Goal: Communication & Community: Share content

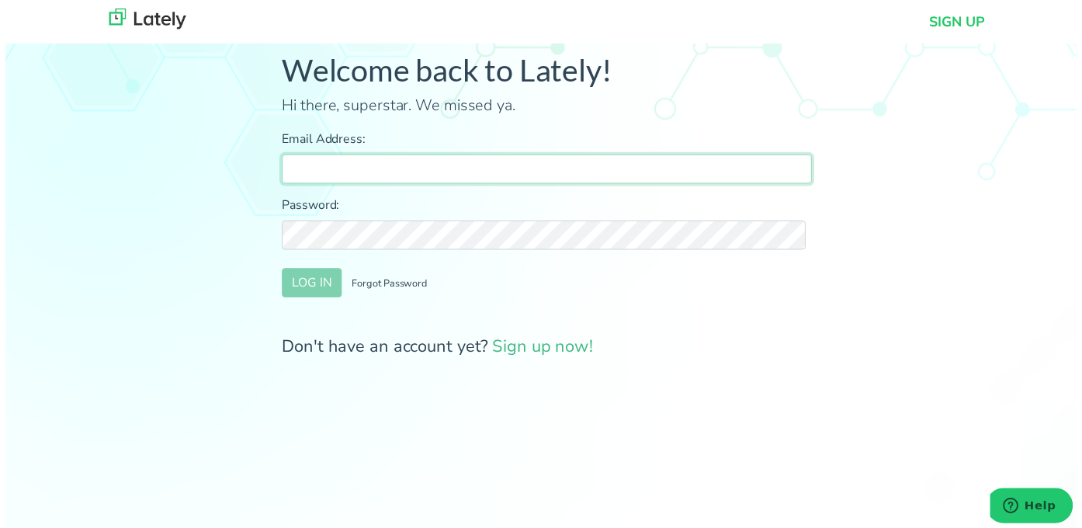
type input "[PERSON_NAME][EMAIL_ADDRESS][DOMAIN_NAME]"
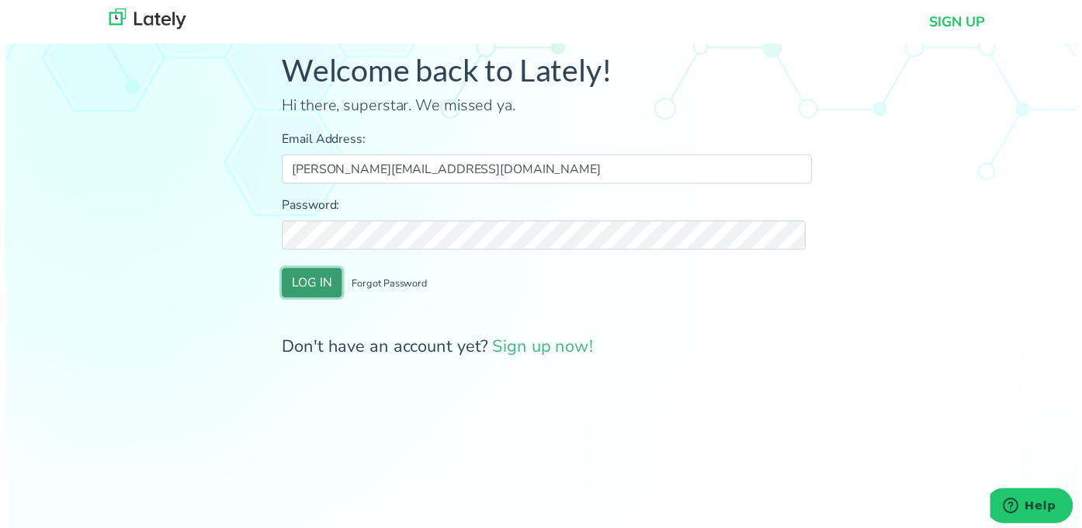
click at [297, 294] on button "LOG IN" at bounding box center [309, 285] width 61 height 29
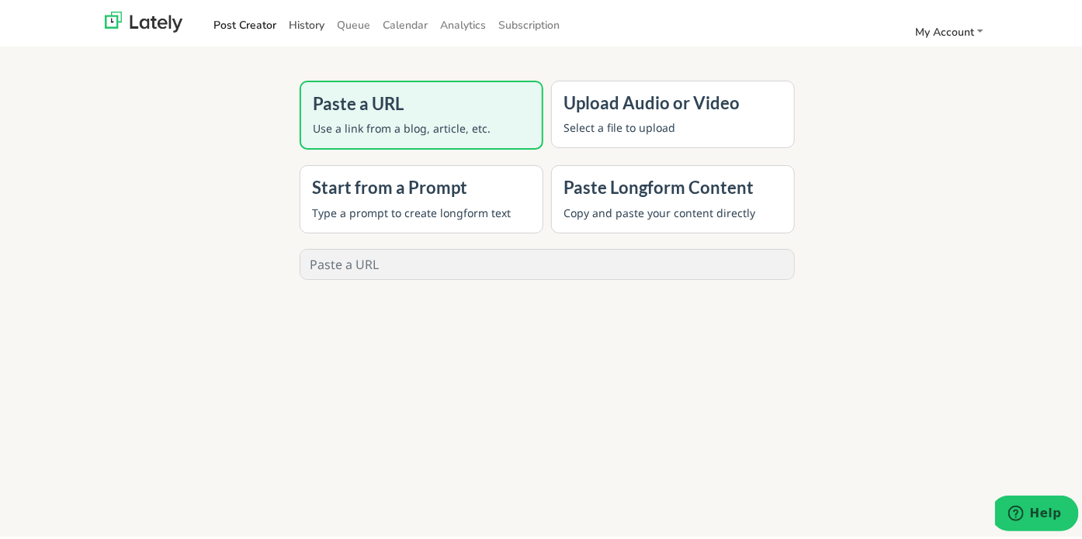
click at [289, 22] on link "History" at bounding box center [307, 22] width 48 height 26
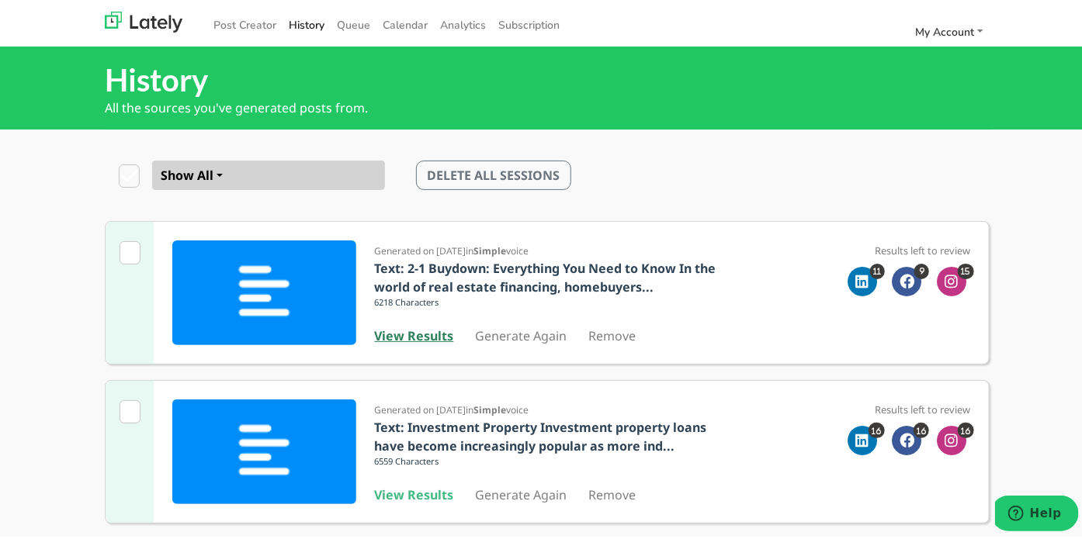
click at [416, 325] on b "View Results" at bounding box center [414, 332] width 79 height 17
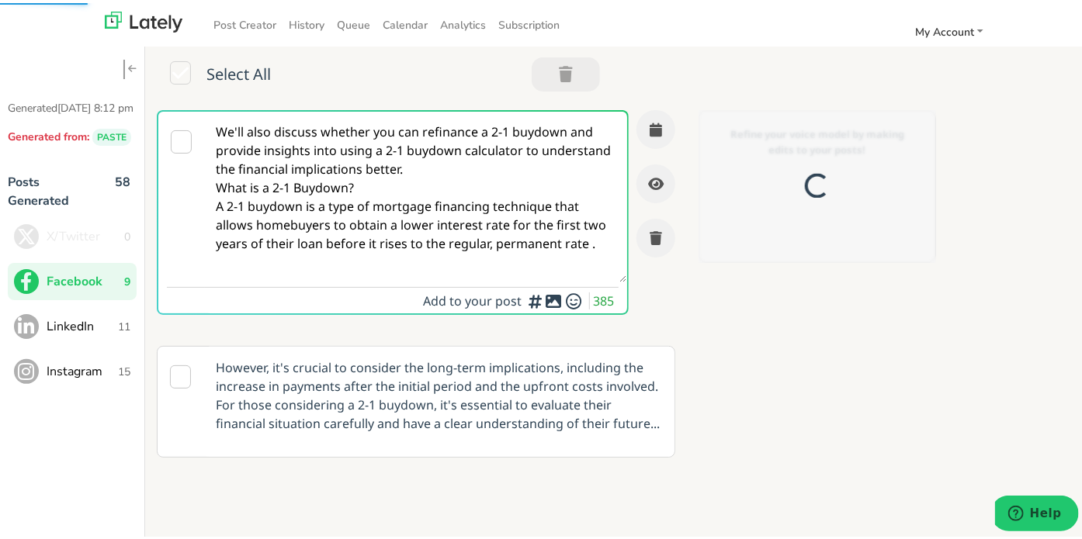
click at [306, 186] on textarea "We'll also discuss whether you can refinance a 2-1 buydown and provide insights…" at bounding box center [415, 194] width 421 height 171
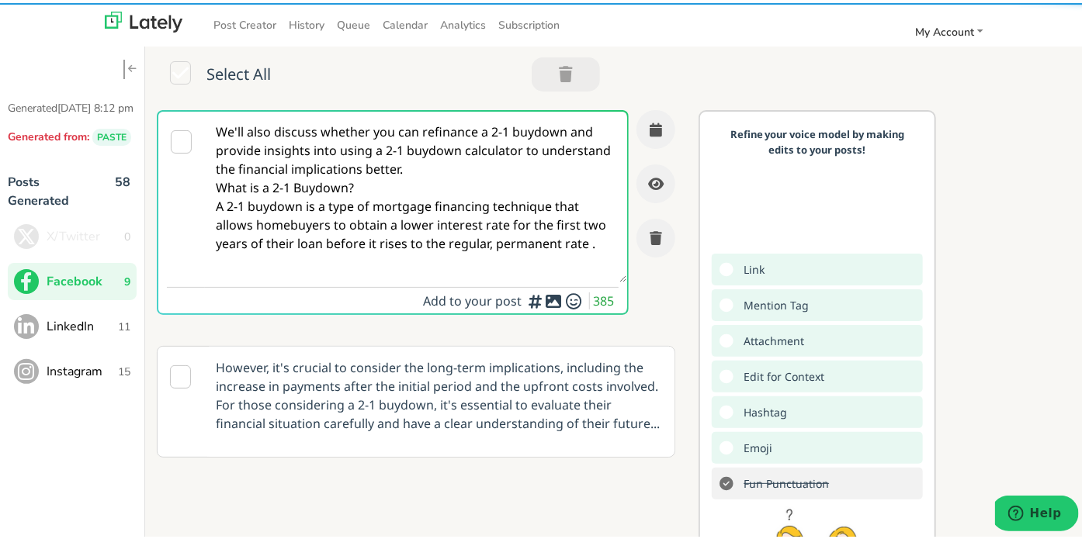
paste textarea "Thinking about how to secure a home loan as a self-employed borrower in [US_STA…"
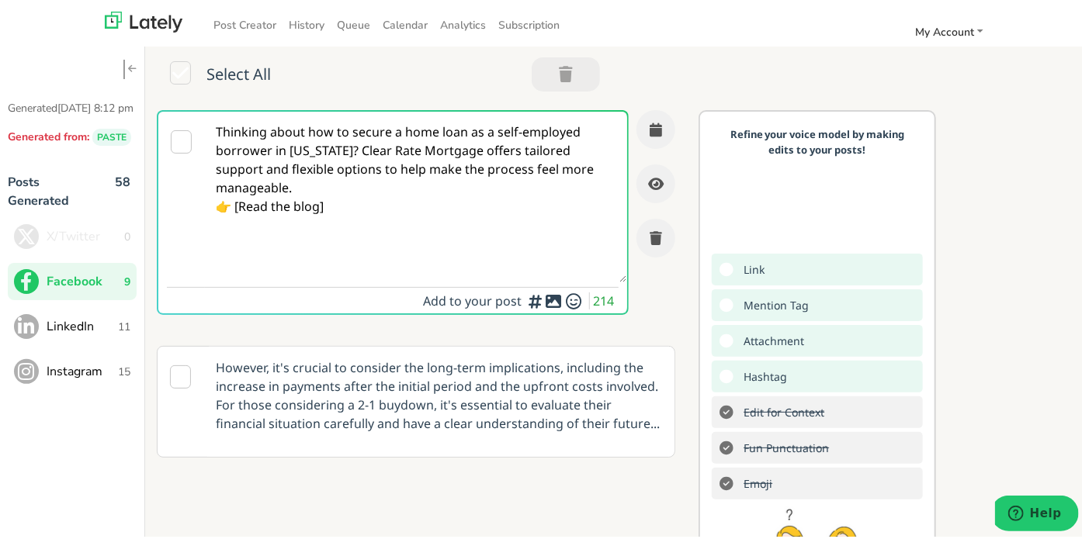
click at [352, 148] on textarea "Thinking about how to secure a home loan as a self-employed borrower in [US_STA…" at bounding box center [415, 194] width 421 height 171
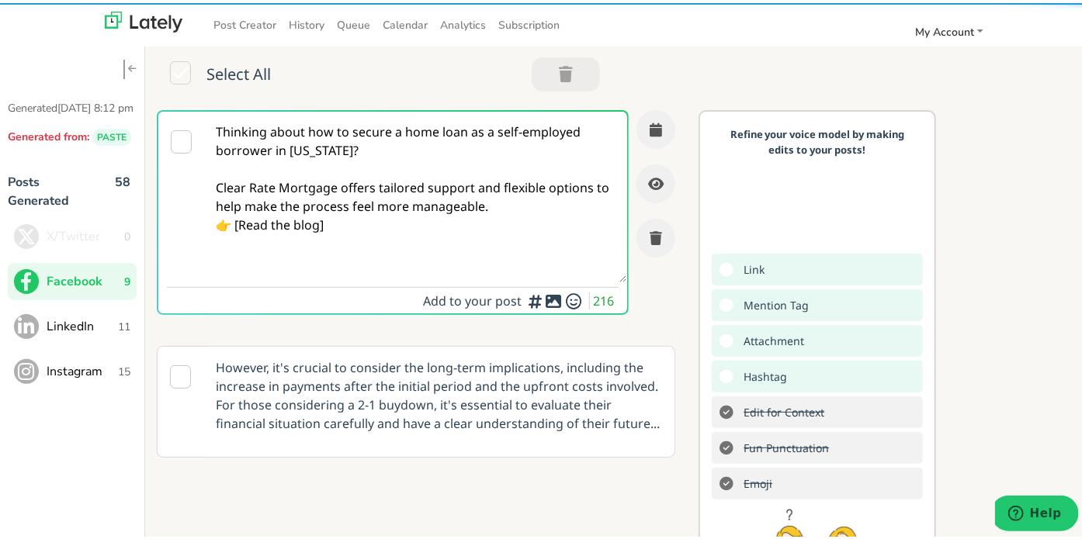
click at [512, 203] on textarea "Thinking about how to secure a home loan as a self-employed borrower in [US_STA…" at bounding box center [415, 194] width 421 height 171
click at [348, 262] on textarea "Thinking about how to secure a home loan as a self-employed borrower in [US_STA…" at bounding box center [415, 194] width 421 height 171
click at [344, 231] on textarea "Thinking about how to secure a home loan as a self-employed borrower in [US_STA…" at bounding box center [415, 194] width 421 height 171
click at [241, 242] on textarea "Thinking about how to secure a home loan as a self-employed borrower in [US_STA…" at bounding box center [415, 194] width 421 height 171
click at [343, 245] on textarea "Thinking about how to secure a home loan as a self-employed borrower in [US_STA…" at bounding box center [415, 194] width 421 height 171
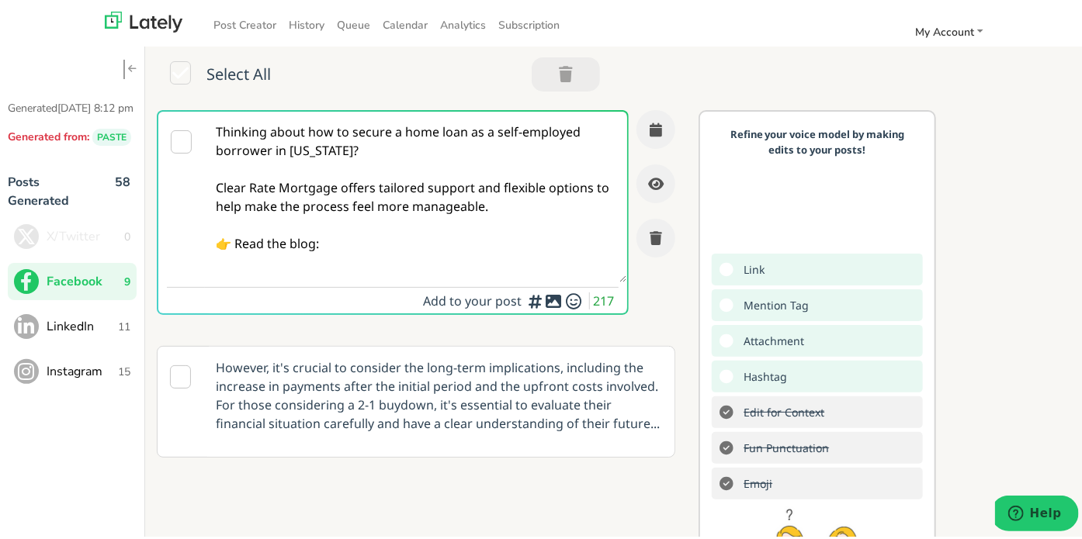
paste textarea "[URL][DOMAIN_NAME][US_STATE]"
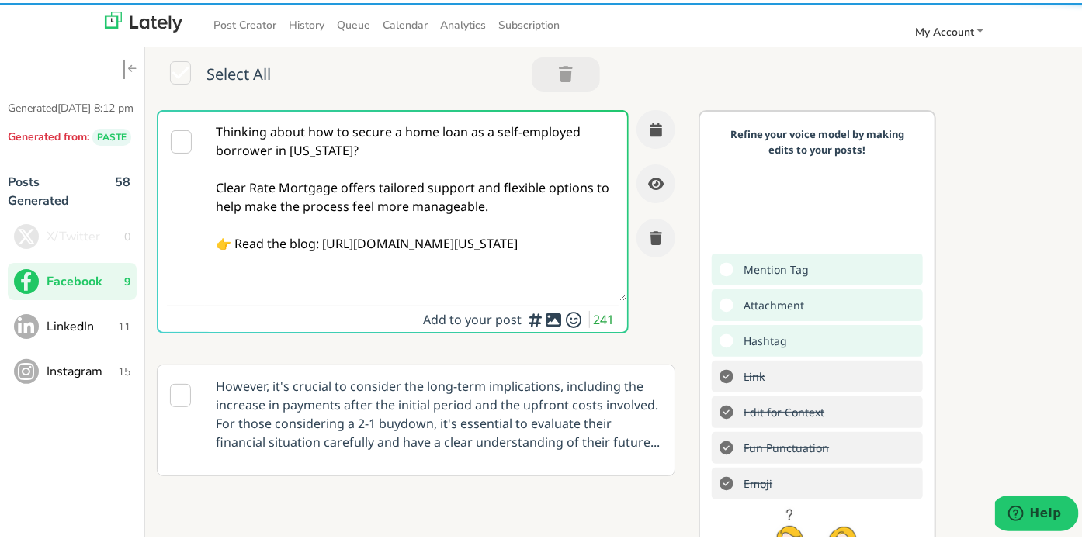
type textarea "Thinking about how to secure a home loan as a self-employed borrower in [US_STA…"
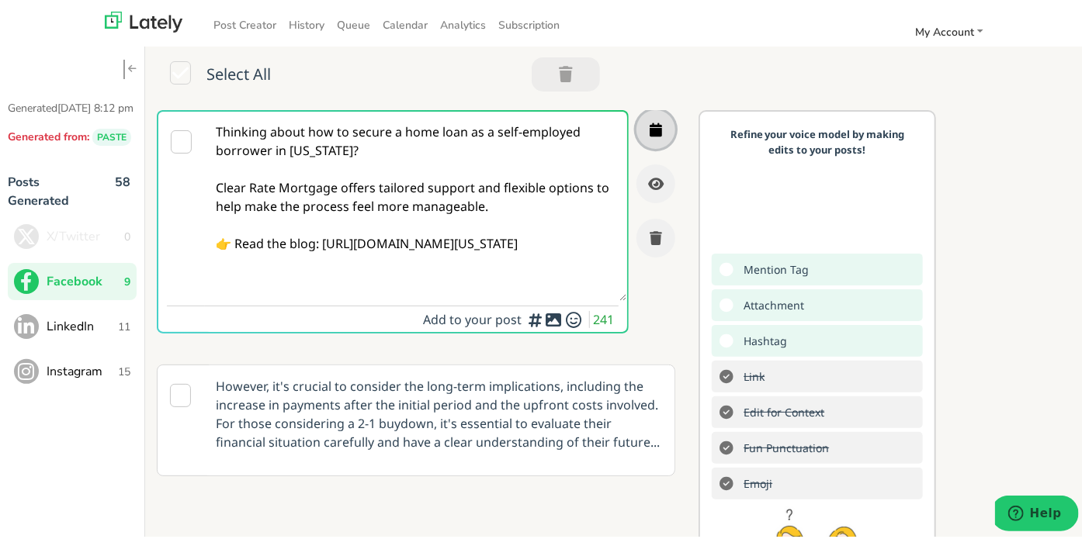
click at [645, 121] on button "button" at bounding box center [655, 126] width 39 height 39
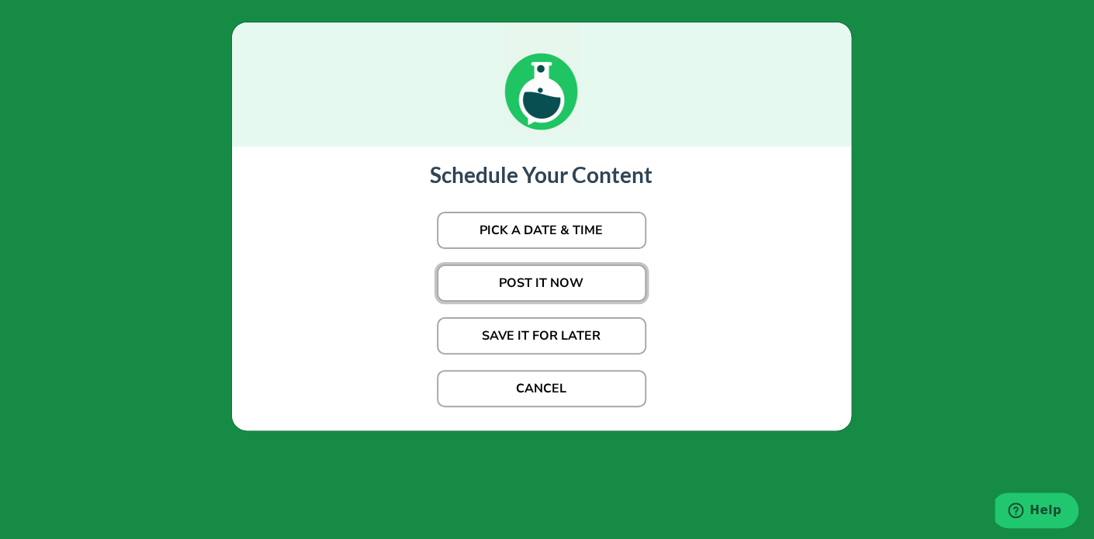
click at [543, 288] on button "POST IT NOW" at bounding box center [542, 283] width 210 height 37
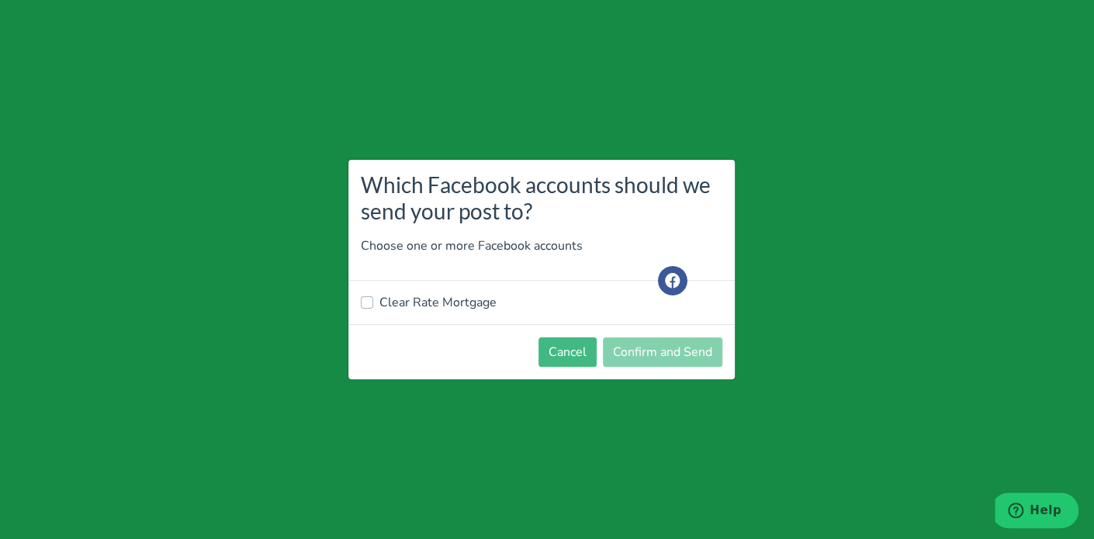
click at [432, 307] on label "Clear Rate Mortgage" at bounding box center [438, 302] width 117 height 19
click at [373, 307] on input "Clear Rate Mortgage" at bounding box center [367, 301] width 12 height 16
checkbox input "true"
click at [686, 356] on button "Confirm and Send" at bounding box center [663, 352] width 120 height 29
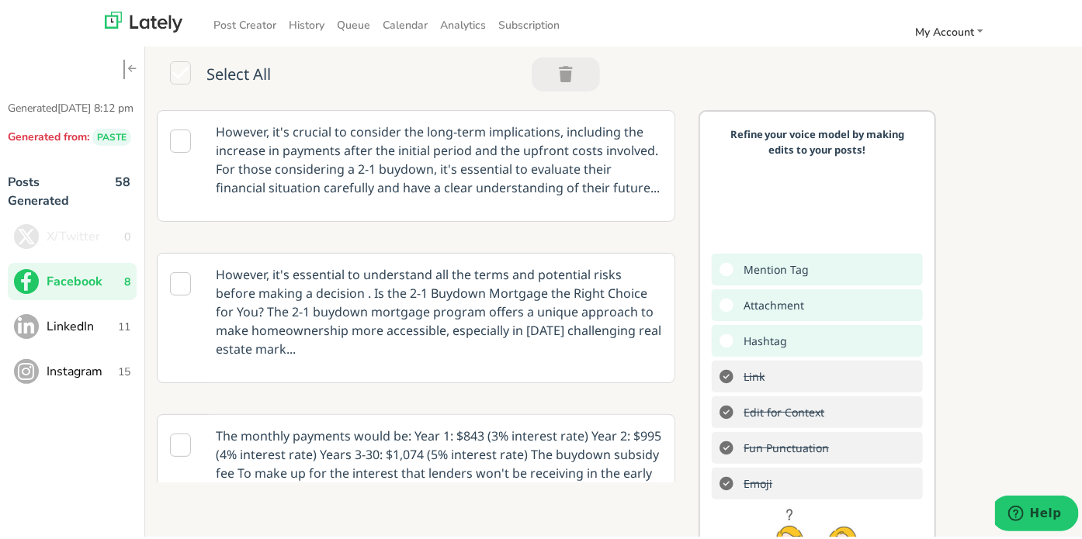
click at [84, 333] on span "LinkedIn" at bounding box center [82, 323] width 71 height 19
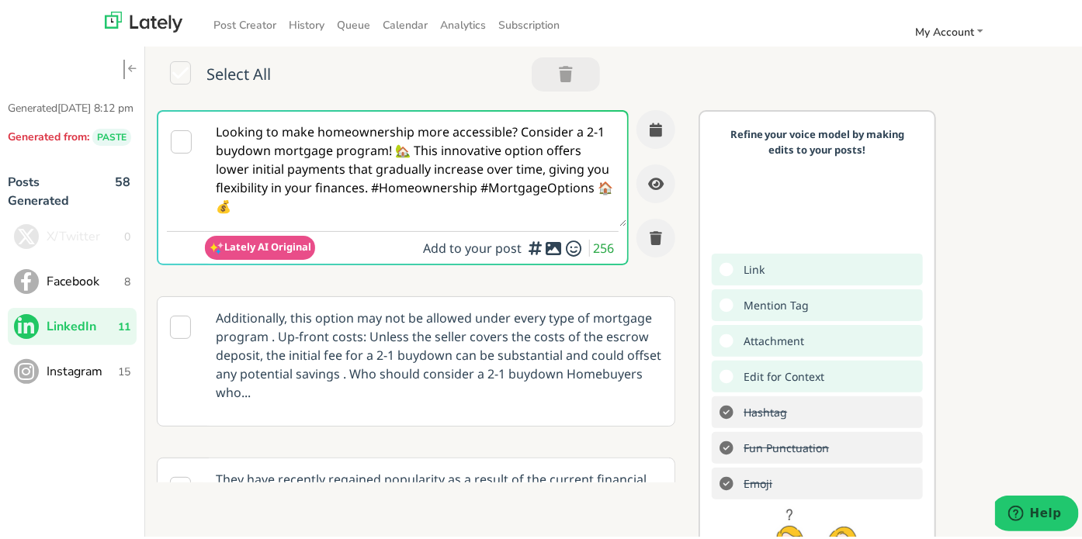
click at [331, 188] on textarea "Looking to make homeownership more accessible? Consider a 2-1 buydown mortgage …" at bounding box center [415, 166] width 421 height 115
paste textarea "Self-employed in [US_STATE]? Clear Rate Mortgage provides clear, flexible loan …"
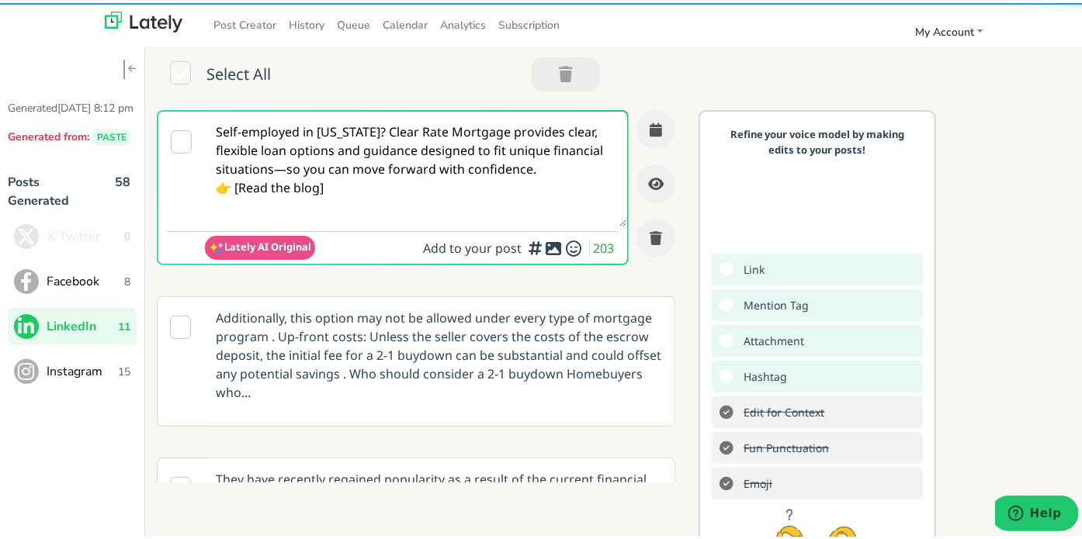
click at [339, 170] on textarea "Self-employed in [US_STATE]? Clear Rate Mortgage provides clear, flexible loan …" at bounding box center [415, 166] width 421 height 115
click at [564, 141] on textarea "Self-employed in [US_STATE]? Clear Rate Mortgage provides clear, flexible loan …" at bounding box center [415, 166] width 421 height 115
click at [384, 130] on textarea "Self-employed in [US_STATE]? Clear Rate Mortgage provides clear, flexible loan …" at bounding box center [415, 166] width 421 height 115
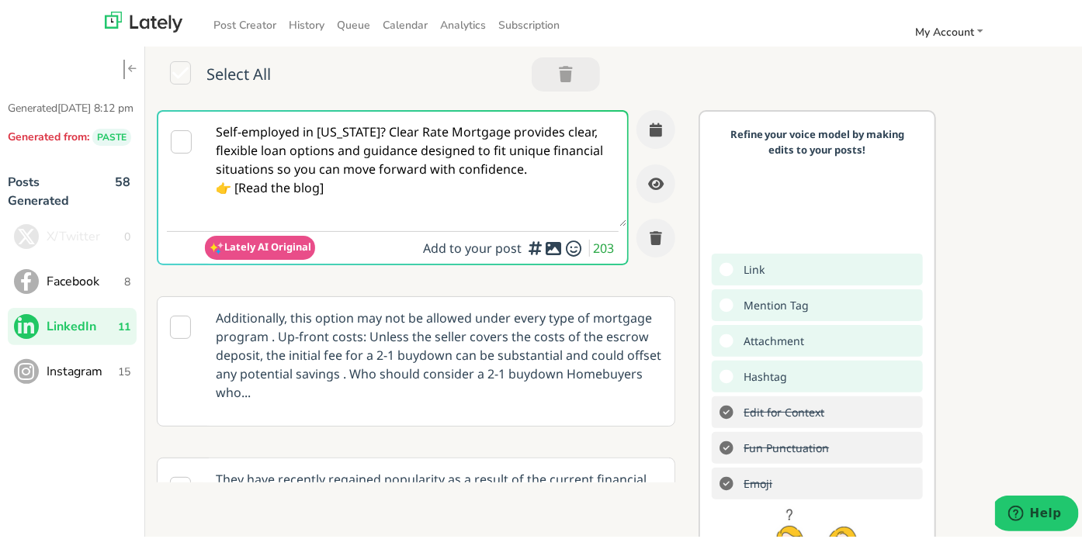
click at [380, 130] on textarea "Self-employed in [US_STATE]? Clear Rate Mortgage provides clear, flexible loan …" at bounding box center [415, 166] width 421 height 115
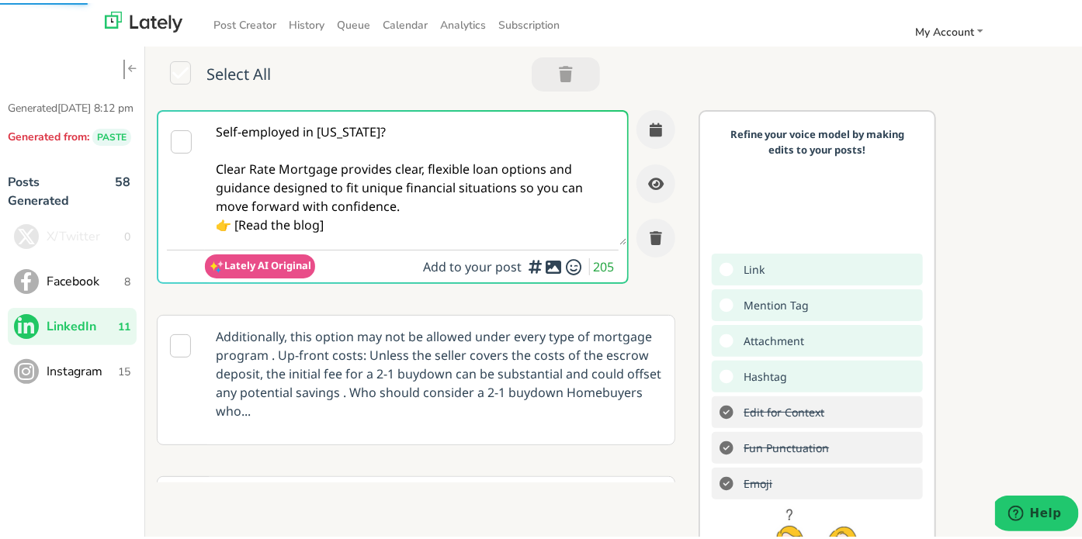
click at [414, 200] on textarea "Self-employed in [US_STATE]? Clear Rate Mortgage provides clear, flexible loan …" at bounding box center [415, 176] width 421 height 134
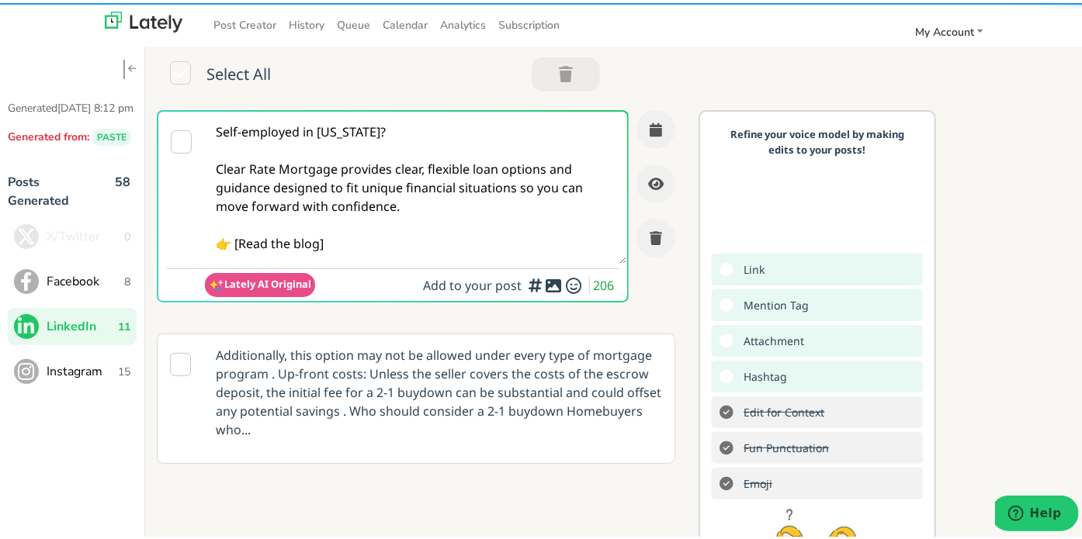
click at [236, 239] on textarea "Self-employed in [US_STATE]? Clear Rate Mortgage provides clear, flexible loan …" at bounding box center [415, 185] width 421 height 152
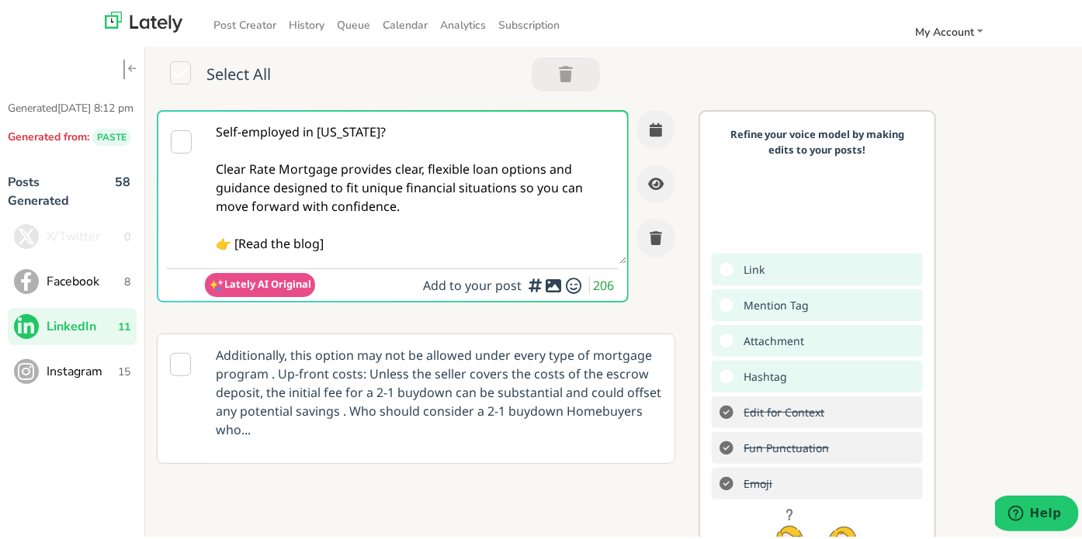
click at [238, 241] on textarea "Self-employed in [US_STATE]? Clear Rate Mortgage provides clear, flexible loan …" at bounding box center [415, 185] width 421 height 152
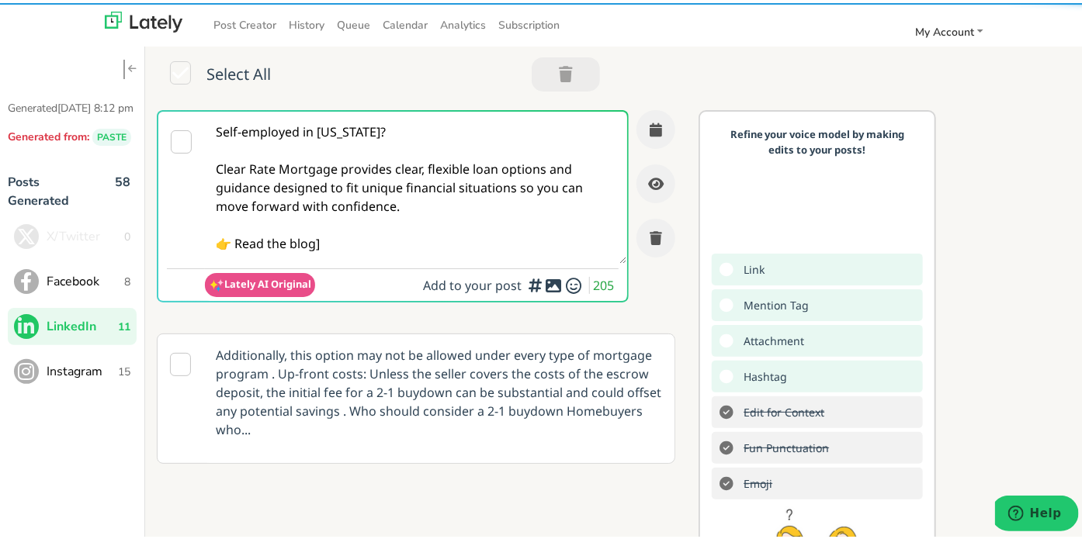
click at [350, 251] on textarea "Self-employed in [US_STATE]? Clear Rate Mortgage provides clear, flexible loan …" at bounding box center [415, 185] width 421 height 152
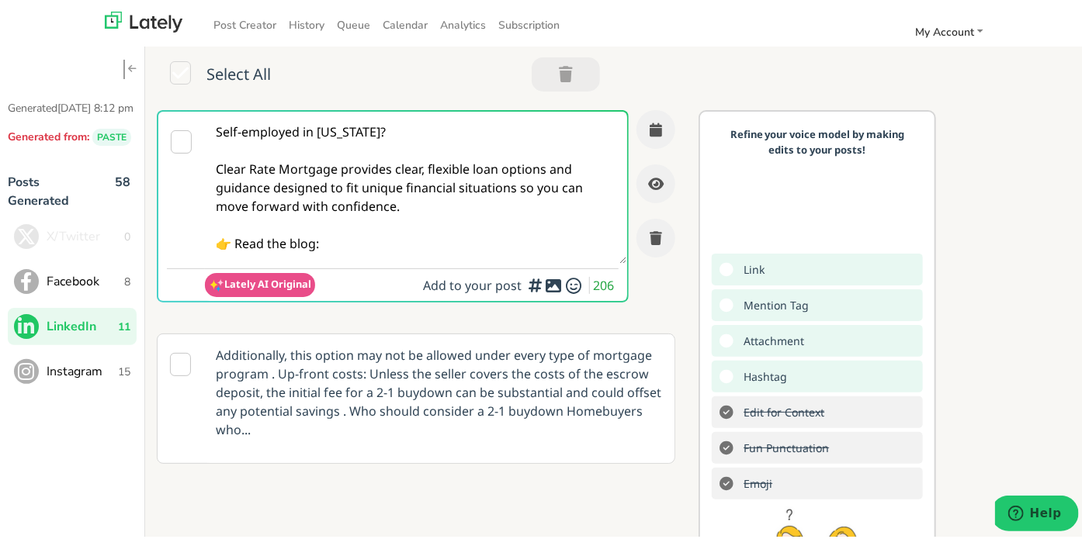
paste textarea "[URL][DOMAIN_NAME][US_STATE]"
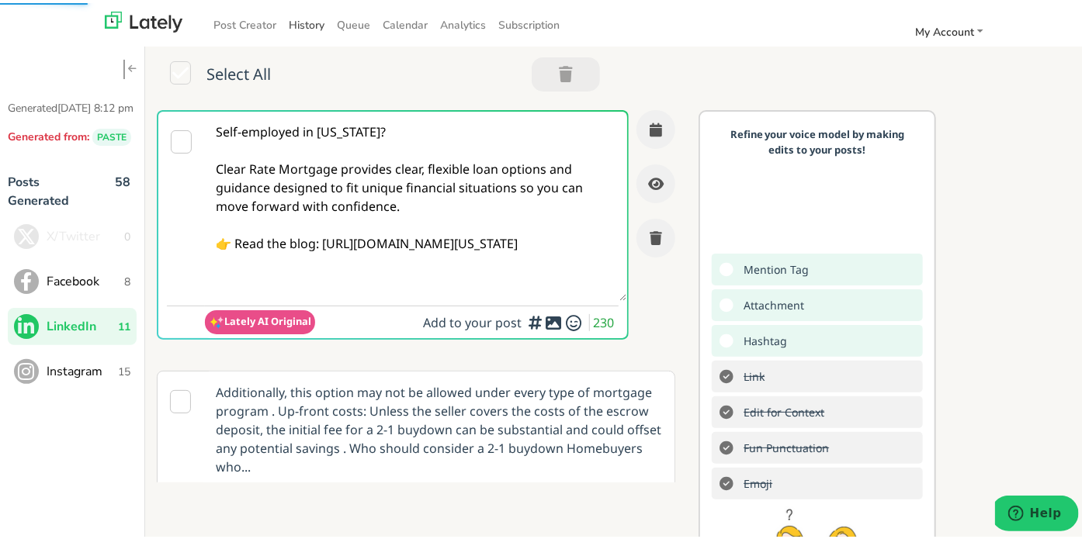
type textarea "Self-employed in [US_STATE]? Clear Rate Mortgage provides clear, flexible loan …"
drag, startPoint x: 649, startPoint y: 104, endPoint x: 639, endPoint y: 114, distance: 14.3
click at [639, 114] on div "Select All Self-employed in [US_STATE]? Clear Rate Mortgage provides clear, fle…" at bounding box center [619, 368] width 949 height 650
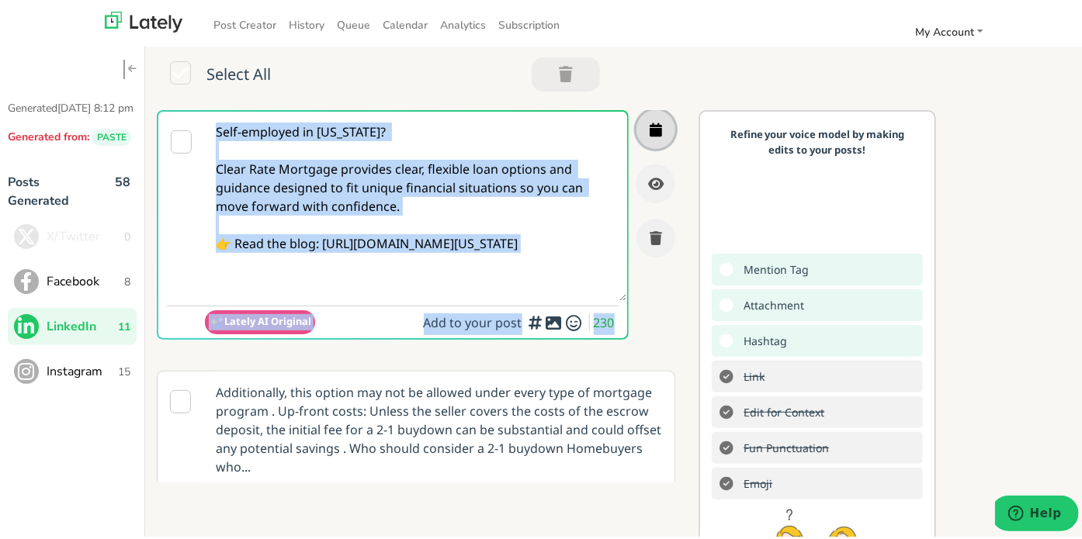
click at [639, 114] on button "button" at bounding box center [655, 126] width 39 height 39
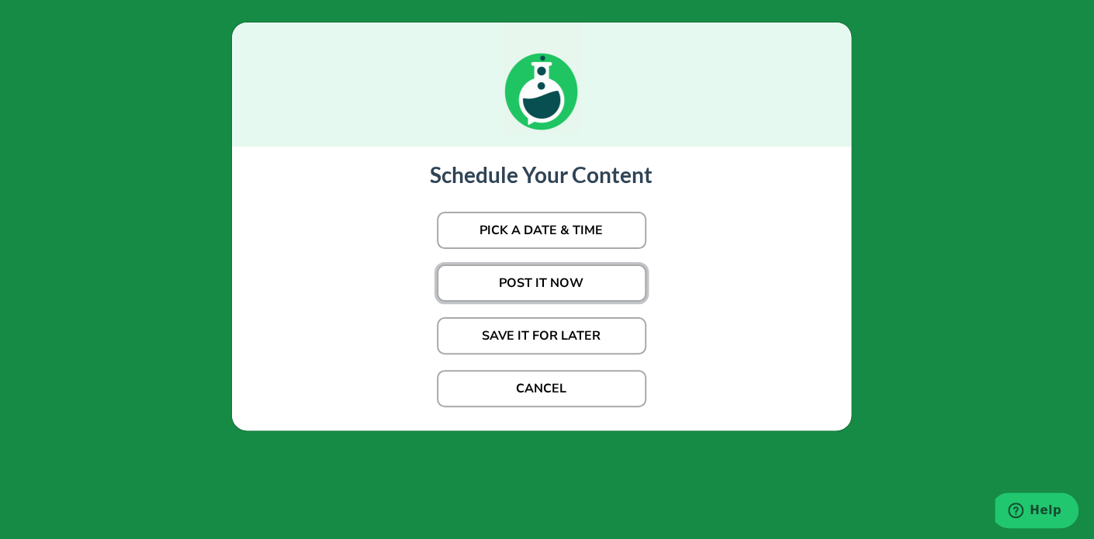
click at [520, 276] on button "POST IT NOW" at bounding box center [542, 283] width 210 height 37
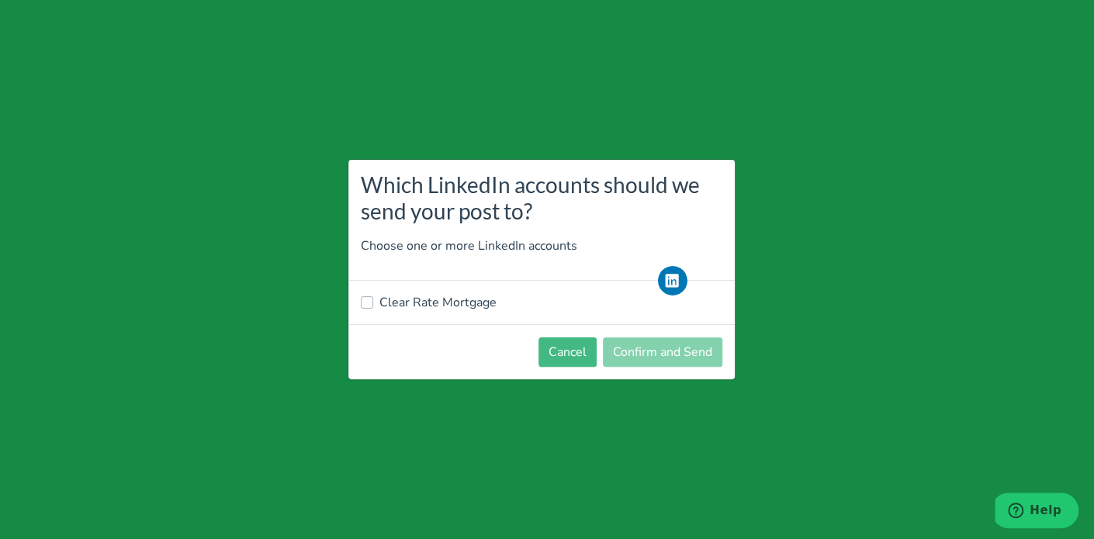
click at [439, 317] on div "Clear Rate Mortgage" at bounding box center [542, 302] width 387 height 43
click at [446, 309] on label "Clear Rate Mortgage" at bounding box center [438, 302] width 117 height 19
click at [373, 309] on input "Clear Rate Mortgage" at bounding box center [367, 301] width 12 height 16
checkbox input "true"
click at [656, 348] on button "Confirm and Send" at bounding box center [663, 352] width 120 height 29
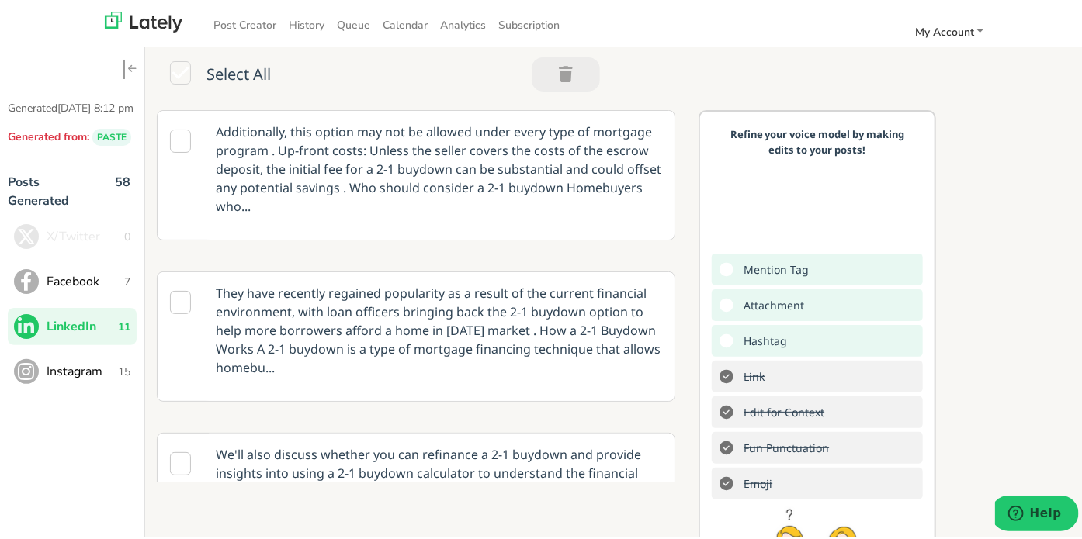
click at [101, 288] on span "Facebook" at bounding box center [86, 278] width 78 height 19
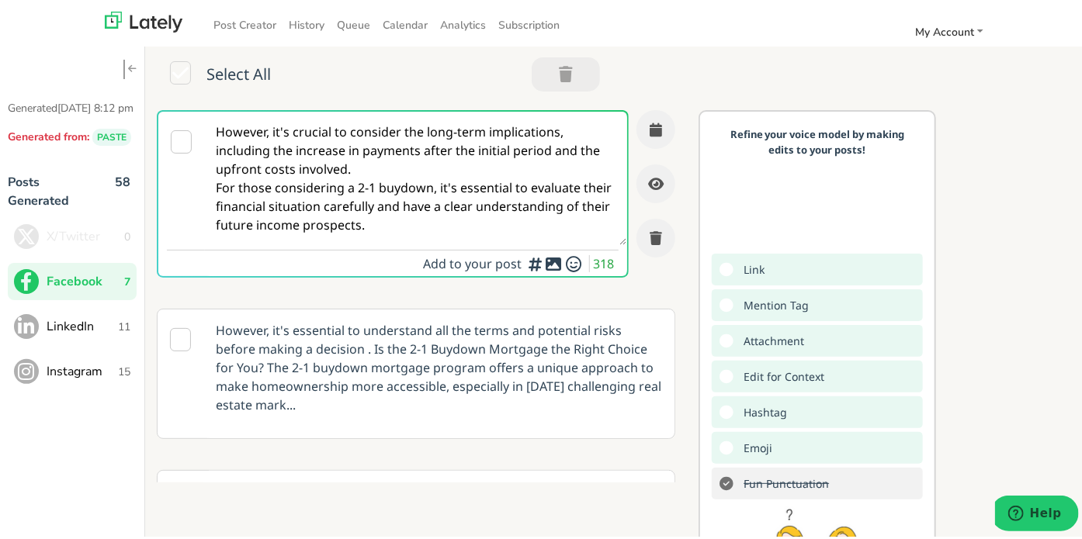
click at [318, 192] on textarea "However, it's crucial to consider the long-term implications, including the inc…" at bounding box center [415, 176] width 421 height 134
paste textarea "Thinking about loan options as a self-employed borrower in [US_STATE]? Clear Ra…"
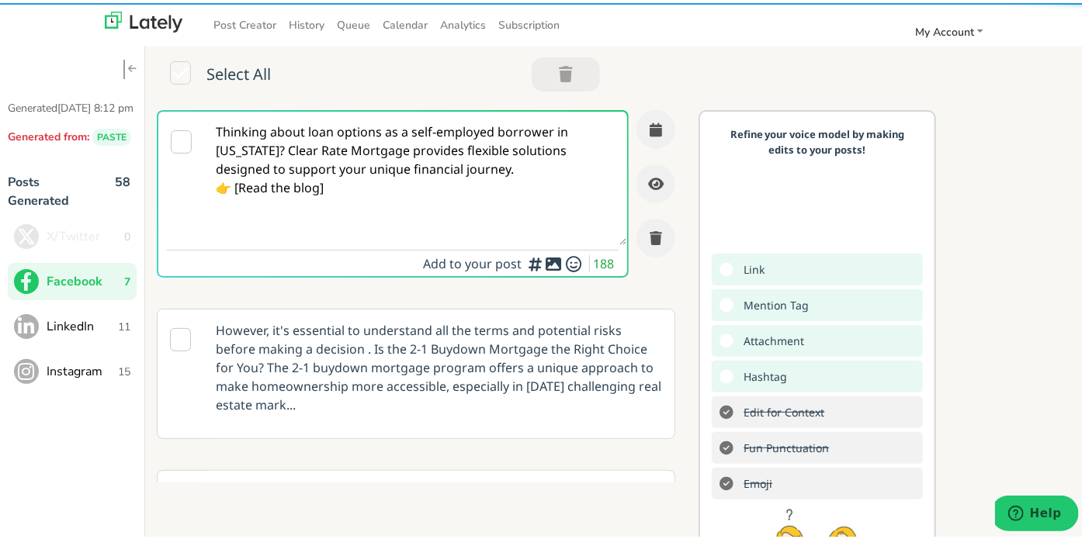
click at [297, 150] on textarea "Thinking about loan options as a self-employed borrower in [US_STATE]? Clear Ra…" at bounding box center [415, 176] width 421 height 134
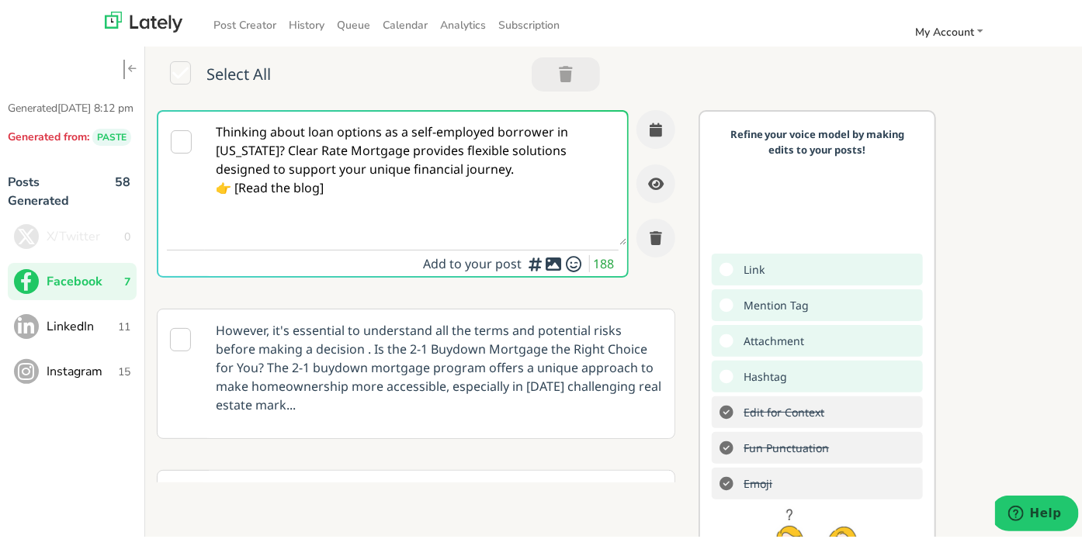
click at [291, 150] on textarea "Thinking about loan options as a self-employed borrower in [US_STATE]? Clear Ra…" at bounding box center [415, 176] width 421 height 134
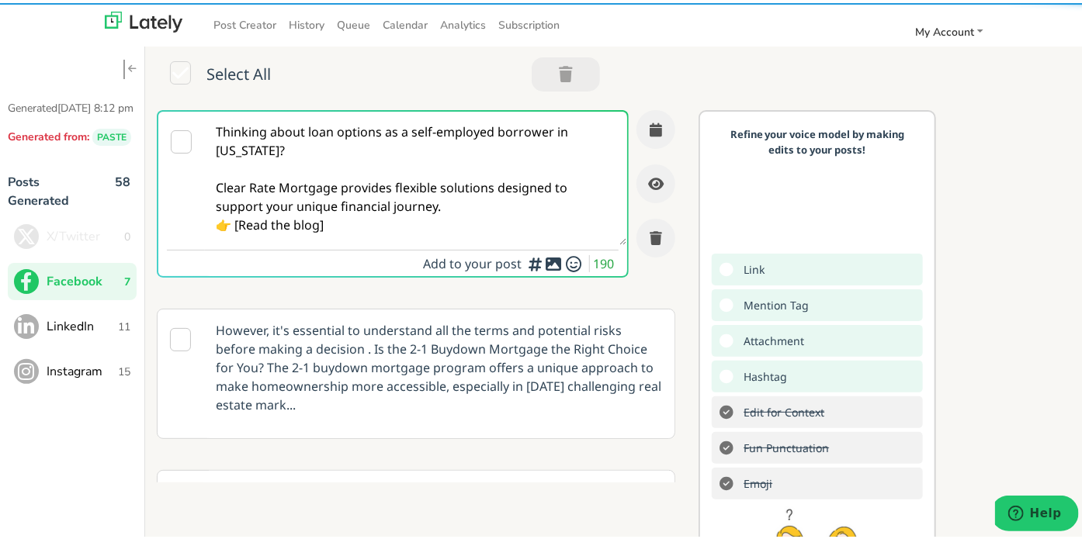
click at [239, 219] on textarea "Thinking about loan options as a self-employed borrower in [US_STATE]? Clear Ra…" at bounding box center [415, 176] width 421 height 134
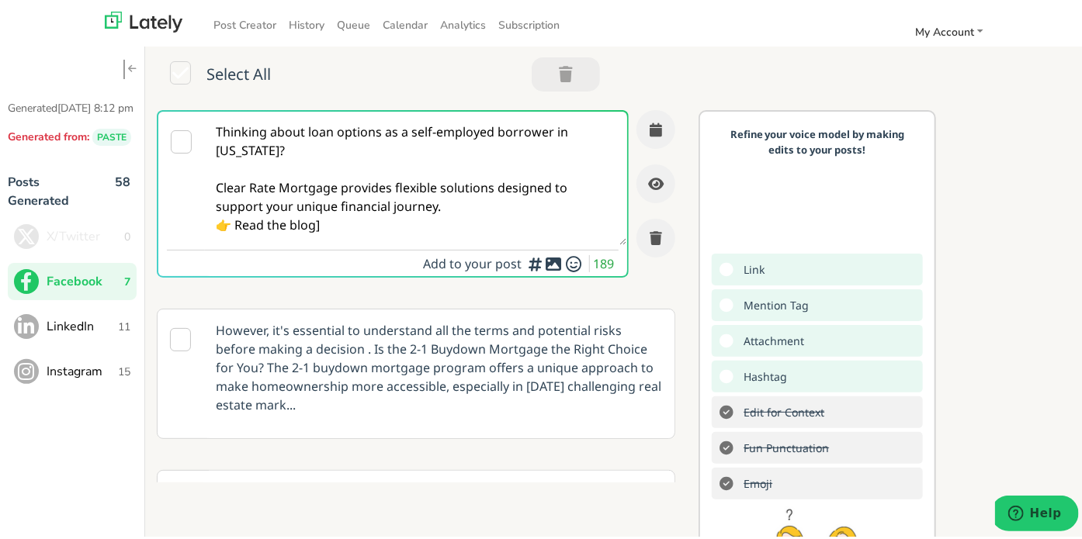
click at [351, 233] on textarea "Thinking about loan options as a self-employed borrower in [US_STATE]? Clear Ra…" at bounding box center [415, 176] width 421 height 134
paste textarea "[URL][DOMAIN_NAME][US_STATE]"
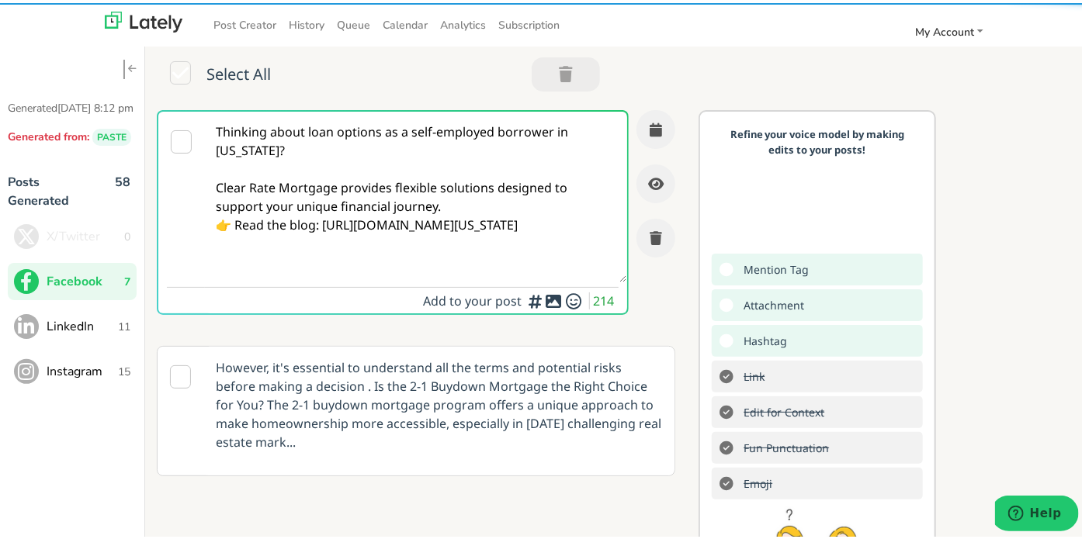
click at [456, 204] on textarea "Thinking about loan options as a self-employed borrower in [US_STATE]? Clear Ra…" at bounding box center [415, 194] width 421 height 171
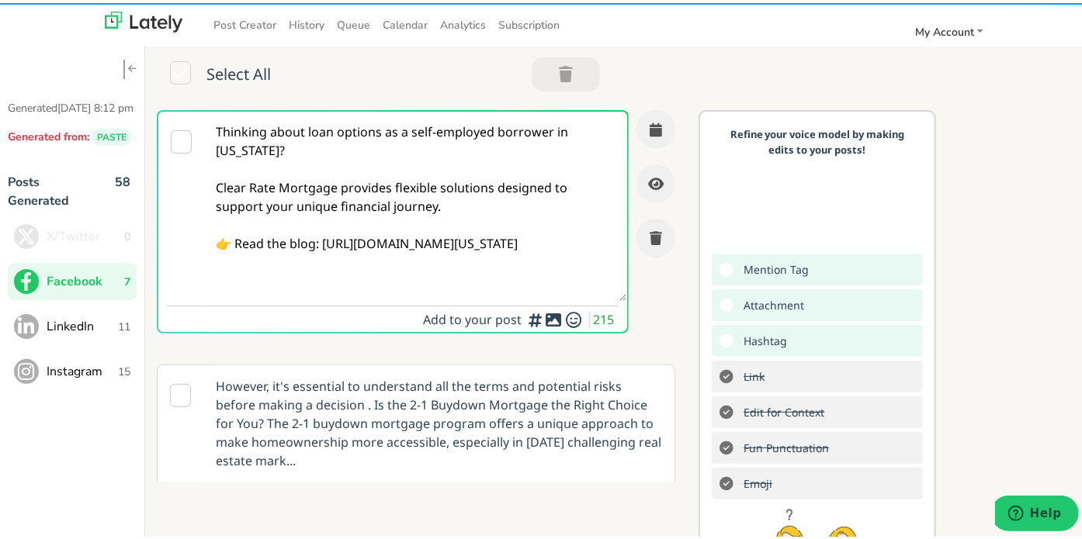
drag, startPoint x: 506, startPoint y: 272, endPoint x: 214, endPoint y: 121, distance: 328.8
click at [214, 121] on textarea "Thinking about loan options as a self-employed borrower in [US_STATE]? Clear Ra…" at bounding box center [415, 203] width 421 height 189
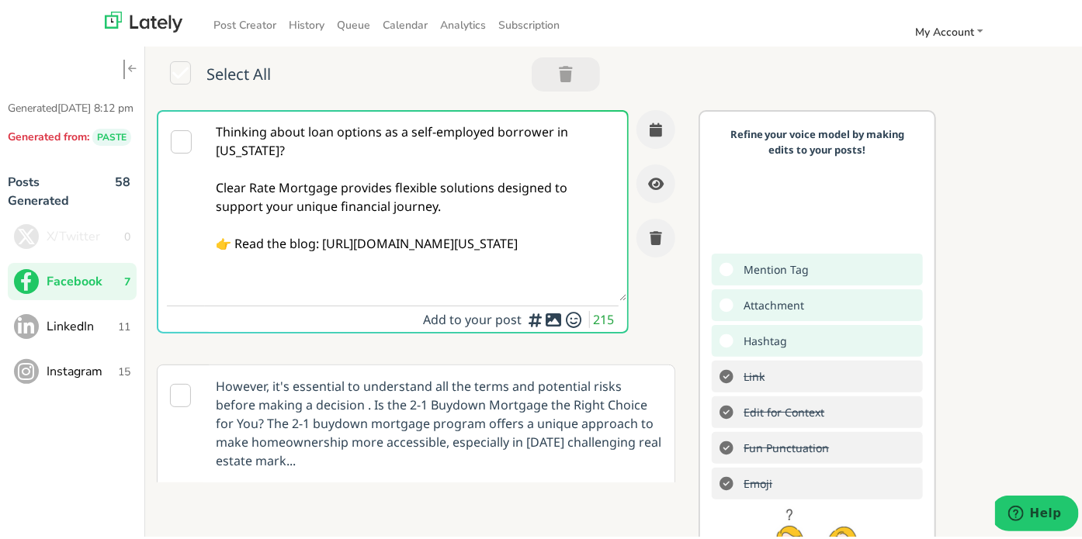
click at [346, 220] on textarea "Thinking about loan options as a self-employed borrower in [US_STATE]? Clear Ra…" at bounding box center [415, 203] width 421 height 189
click at [346, 244] on textarea "Thinking about loan options as a self-employed borrower in [US_STATE]? Clear Ra…" at bounding box center [415, 203] width 421 height 189
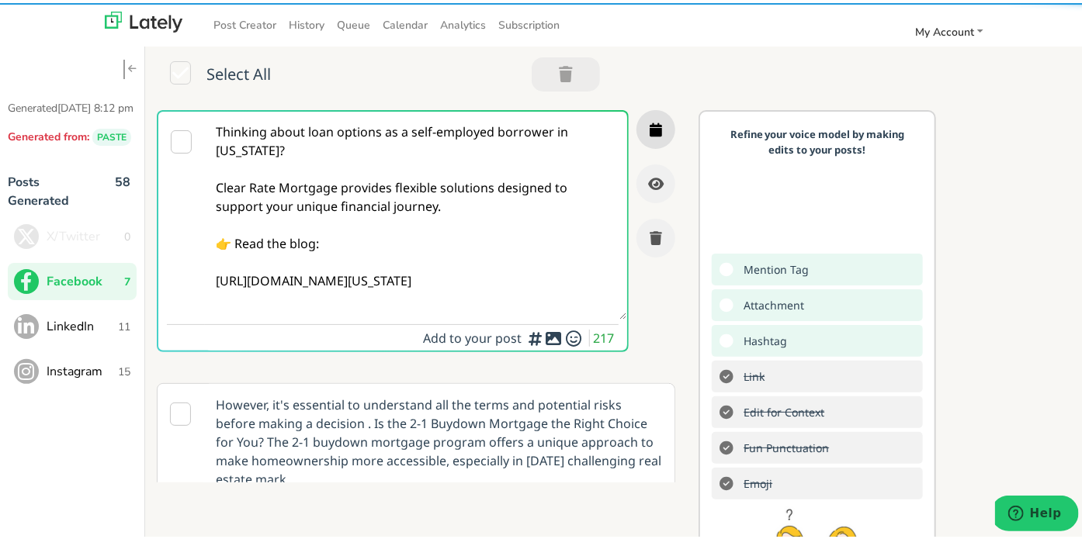
type textarea "Thinking about loan options as a self-employed borrower in [US_STATE]? Clear Ra…"
click at [636, 125] on button "button" at bounding box center [655, 126] width 39 height 39
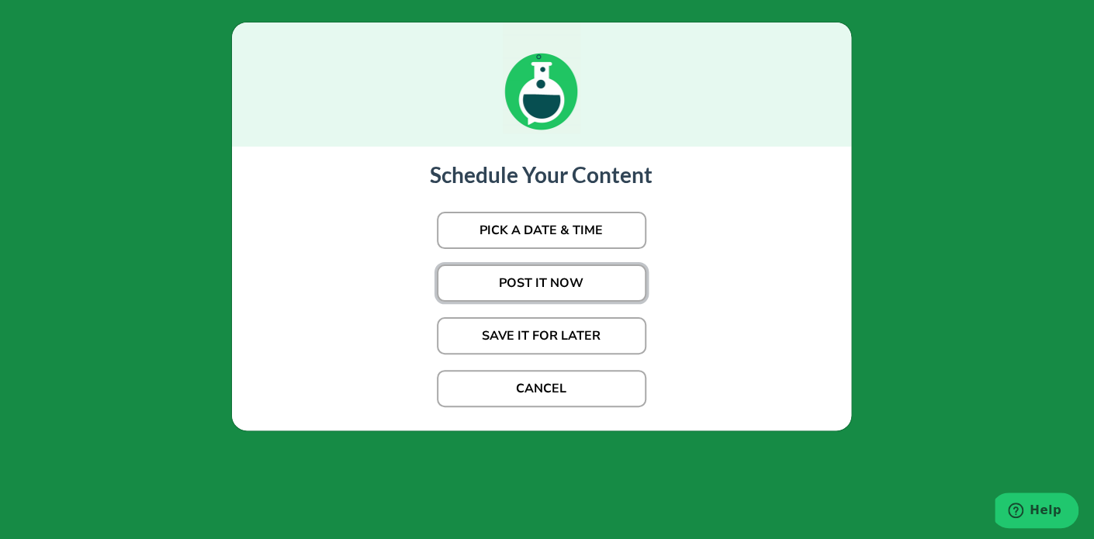
click at [556, 274] on button "POST IT NOW" at bounding box center [542, 283] width 210 height 37
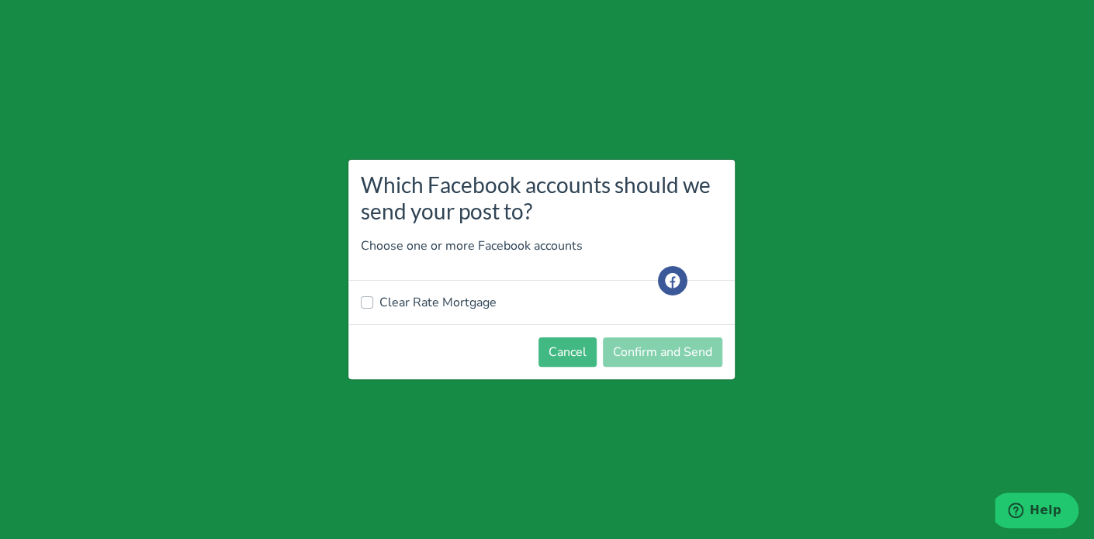
click at [445, 307] on label "Clear Rate Mortgage" at bounding box center [438, 302] width 117 height 19
click at [373, 307] on input "Clear Rate Mortgage" at bounding box center [367, 301] width 12 height 16
checkbox input "true"
click at [640, 338] on button "Confirm and Send" at bounding box center [663, 352] width 120 height 29
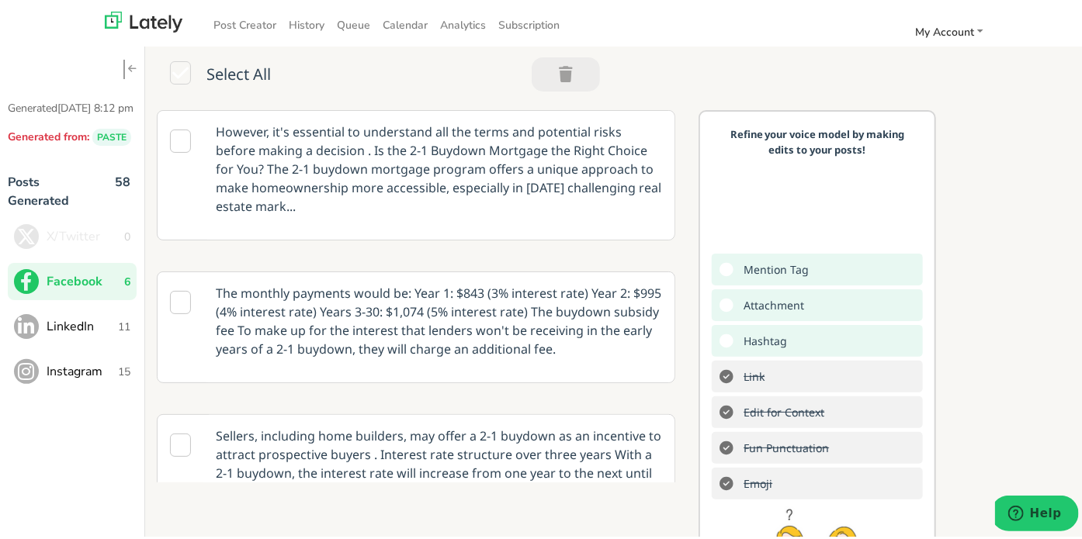
click at [109, 342] on button "LinkedIn 11" at bounding box center [72, 323] width 129 height 37
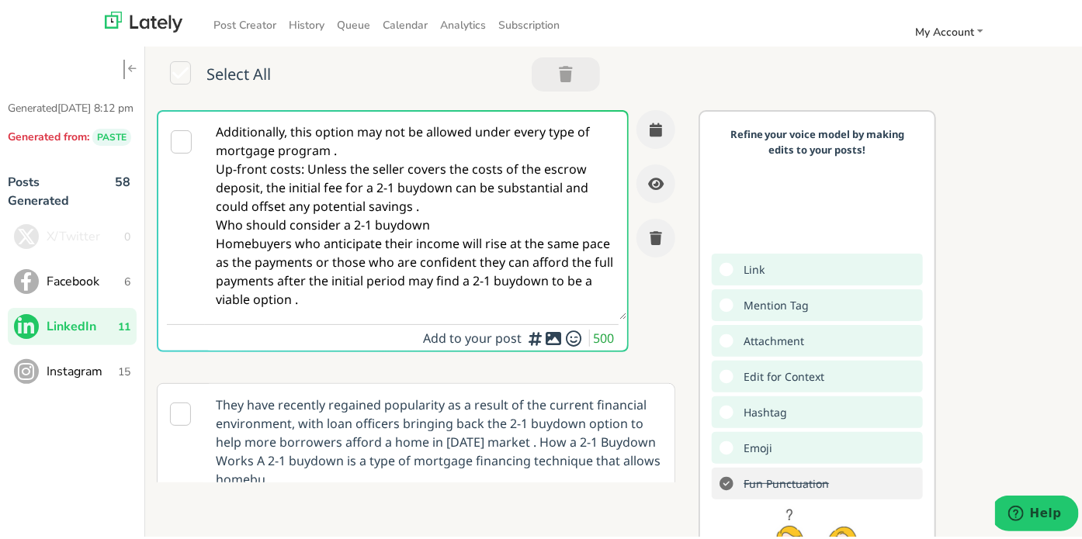
paste textarea "Self-employed in [US_STATE]? Clear Rate Mortgage offers tailored loan options t…"
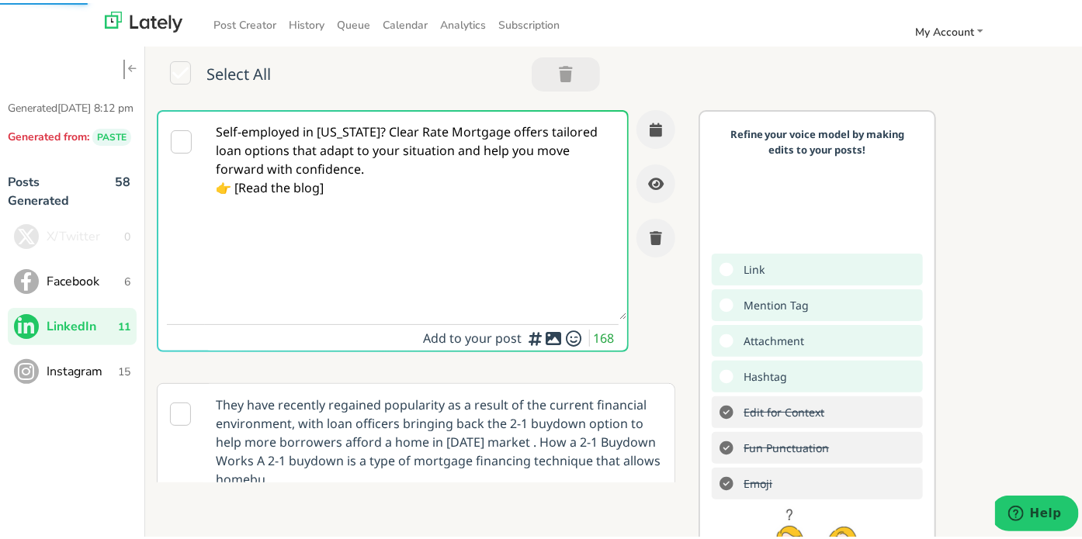
click at [387, 128] on textarea "Self-employed in [US_STATE]? Clear Rate Mortgage offers tailored loan options t…" at bounding box center [415, 213] width 421 height 208
click at [390, 127] on textarea "Self-employed in [US_STATE]? Clear Rate Mortgage offers tailored loan options t…" at bounding box center [415, 213] width 421 height 208
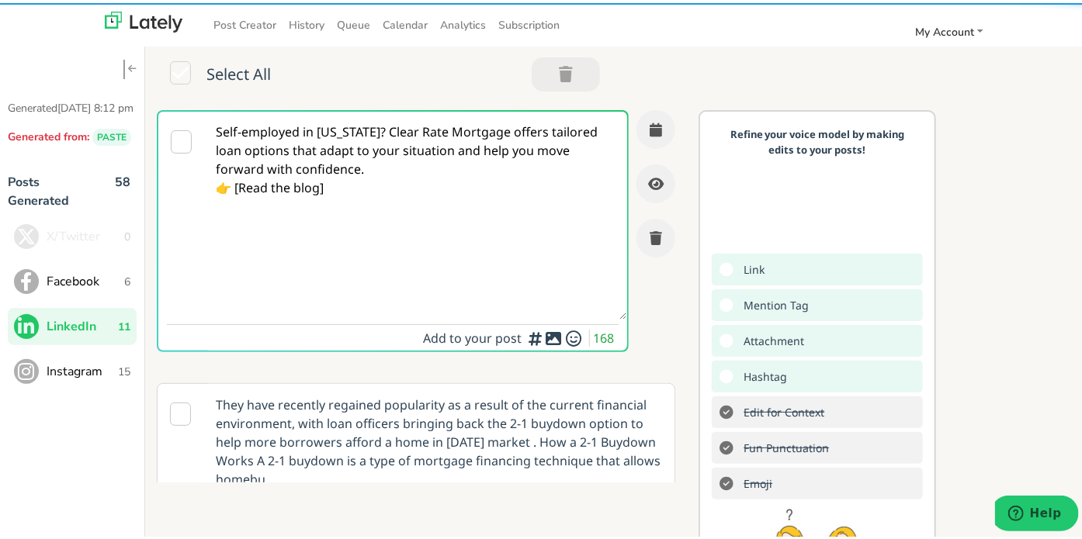
click at [394, 130] on textarea "Self-employed in [US_STATE]? Clear Rate Mortgage offers tailored loan options t…" at bounding box center [415, 213] width 421 height 208
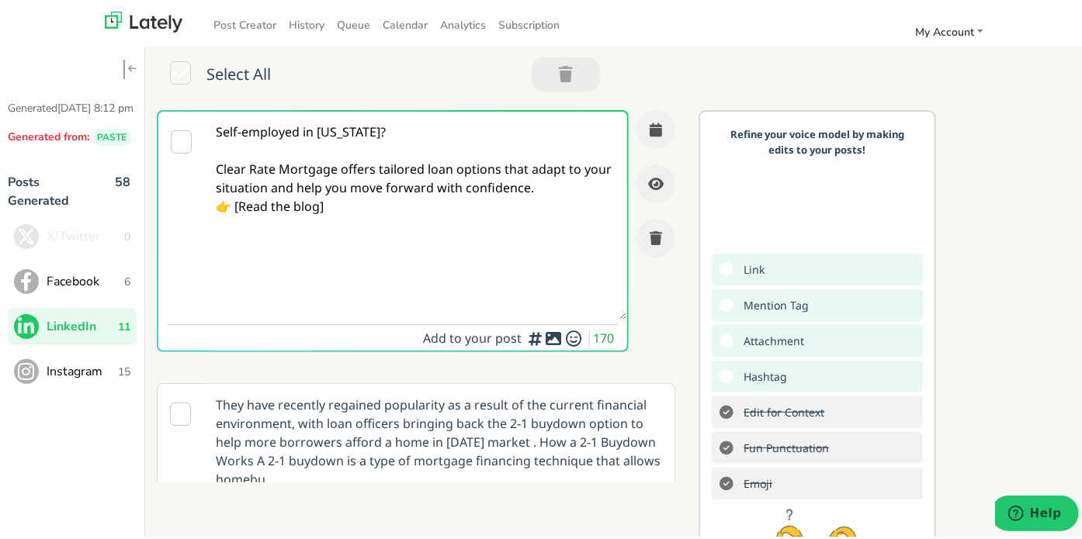
click at [567, 184] on textarea "Self-employed in [US_STATE]? Clear Rate Mortgage offers tailored loan options t…" at bounding box center [415, 213] width 421 height 208
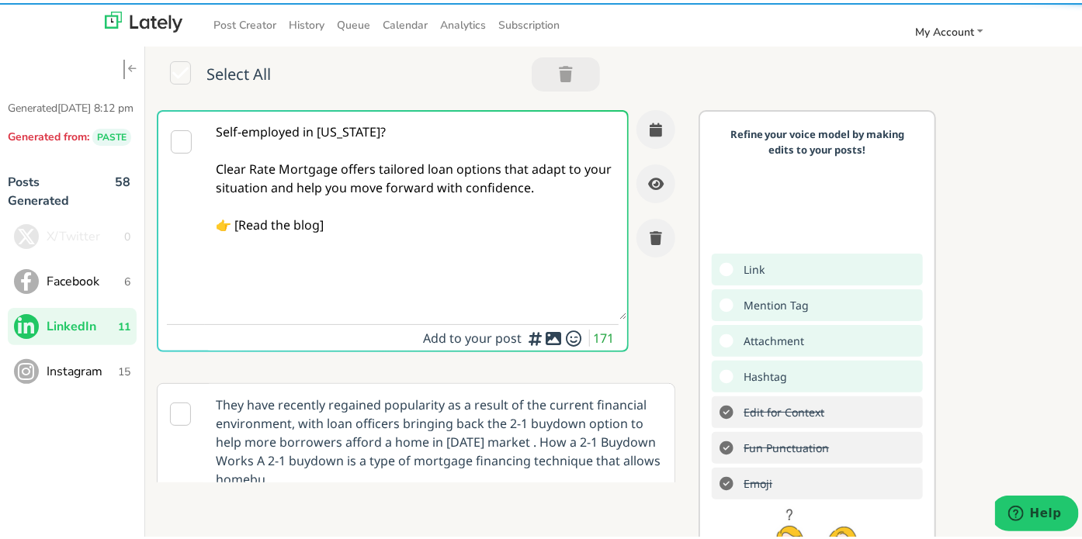
click at [238, 221] on textarea "Self-employed in [US_STATE]? Clear Rate Mortgage offers tailored loan options t…" at bounding box center [415, 213] width 421 height 208
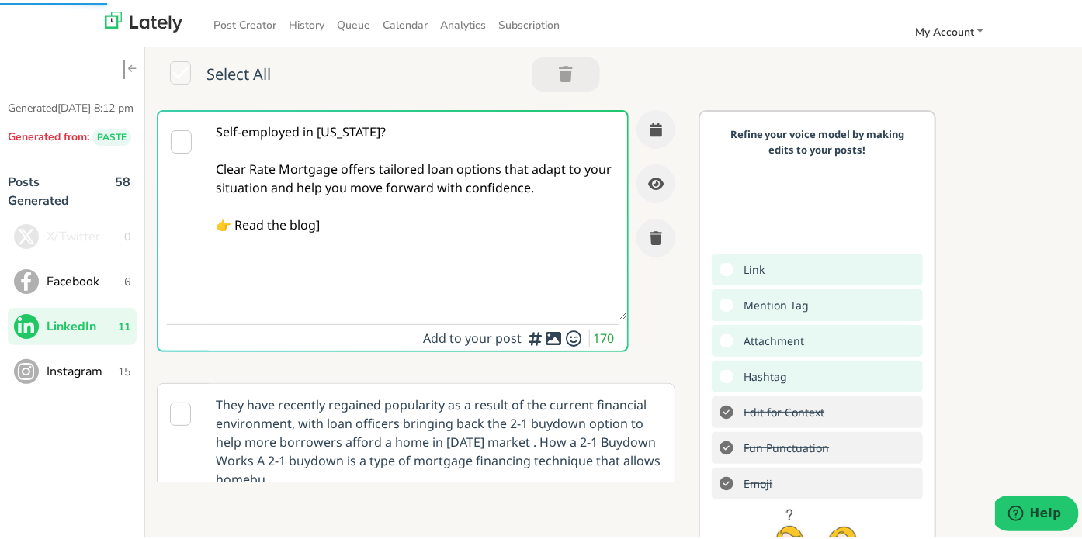
click at [341, 220] on textarea "Self-employed in [US_STATE]? Clear Rate Mortgage offers tailored loan options t…" at bounding box center [415, 213] width 421 height 208
paste textarea "[URL][DOMAIN_NAME][US_STATE]"
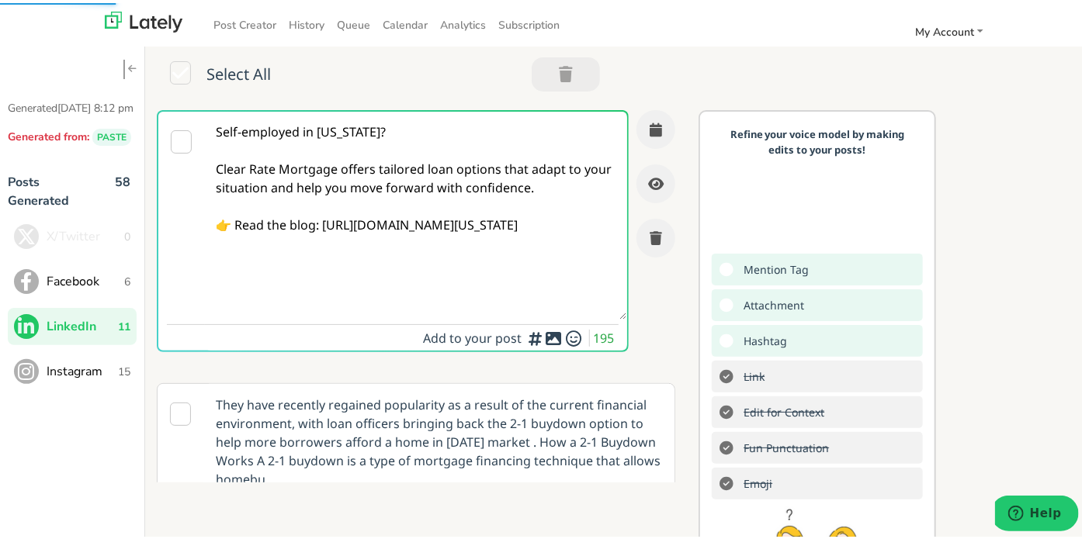
type textarea "Self-employed in [US_STATE]? Clear Rate Mortgage offers tailored loan options t…"
